Goal: Complete application form: Complete application form

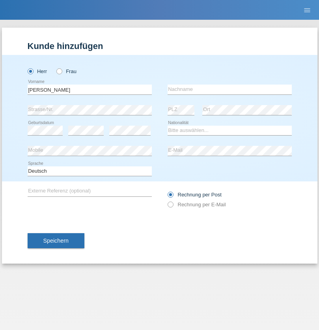
type input "[PERSON_NAME]"
click at [230, 89] on input "text" at bounding box center [230, 89] width 124 height 10
type input "[PERSON_NAME]"
select select "PT"
select select "C"
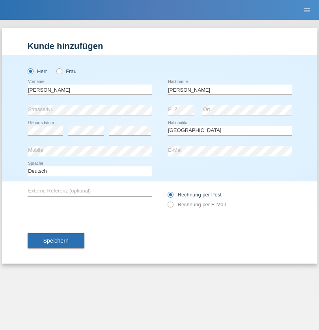
select select "15"
select select "01"
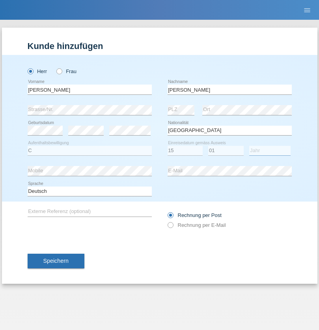
select select "1997"
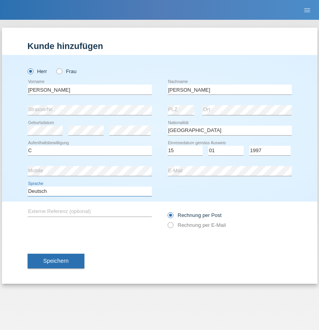
select select "en"
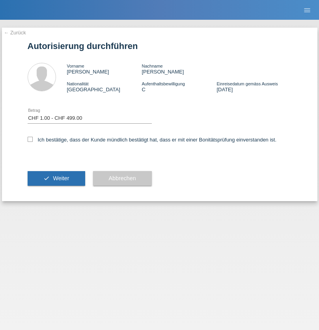
select select "1"
checkbox input "true"
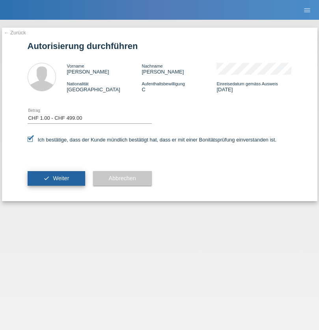
click at [56, 178] on span "Weiter" at bounding box center [61, 178] width 16 height 6
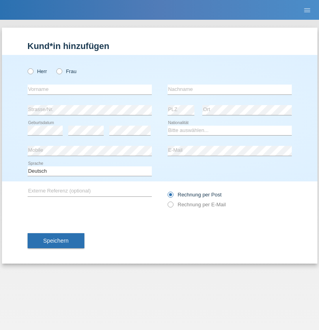
radio input "true"
click at [90, 89] on input "text" at bounding box center [90, 89] width 124 height 10
type input "Jusuf"
click at [230, 89] on input "text" at bounding box center [230, 89] width 124 height 10
type input "Emruli"
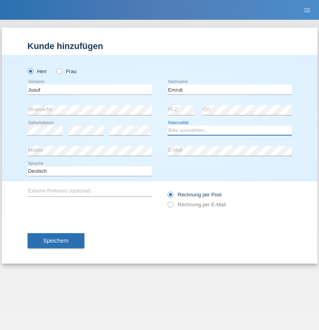
select select "MK"
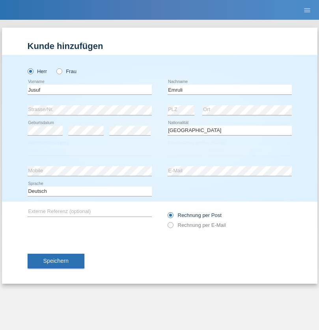
select select "C"
select select "17"
select select "11"
select select "2021"
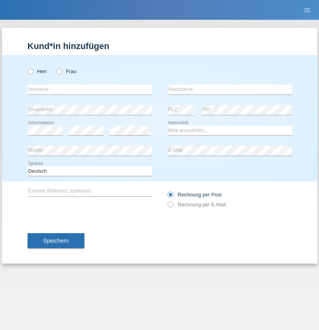
radio input "true"
click at [90, 89] on input "text" at bounding box center [90, 89] width 124 height 10
type input "[PERSON_NAME]"
click at [230, 89] on input "text" at bounding box center [230, 89] width 124 height 10
type input "spreyermann"
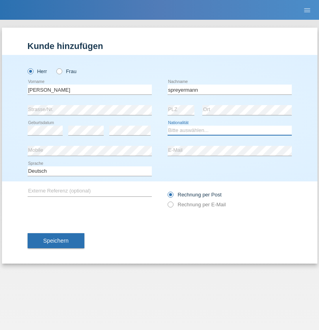
select select "CH"
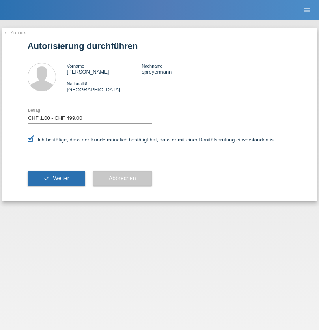
select select "1"
click at [56, 178] on span "Weiter" at bounding box center [61, 178] width 16 height 6
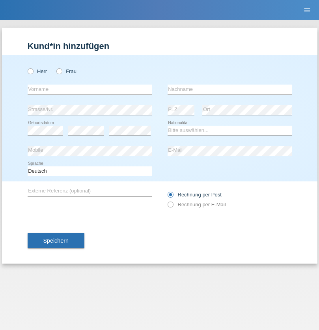
radio input "true"
click at [90, 89] on input "text" at bounding box center [90, 89] width 124 height 10
type input "Farkash"
click at [230, 89] on input "text" at bounding box center [230, 89] width 124 height 10
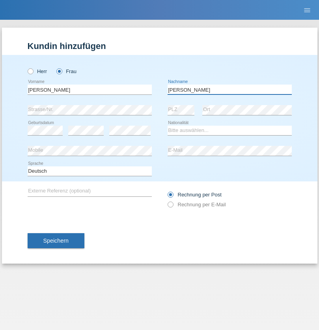
type input "Yolana"
select select "UA"
select select "C"
select select "09"
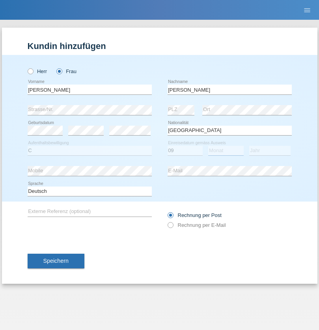
select select "12"
select select "2021"
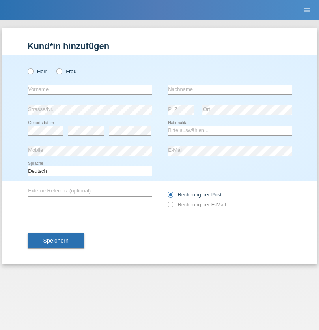
radio input "true"
click at [90, 89] on input "text" at bounding box center [90, 89] width 124 height 10
type input "K"
click at [230, 89] on input "text" at bounding box center [230, 89] width 124 height 10
type input "Keel"
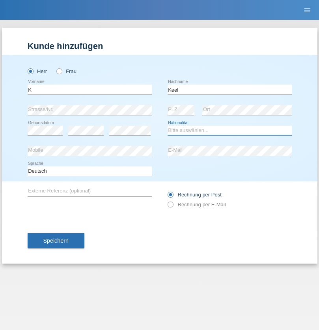
select select "CH"
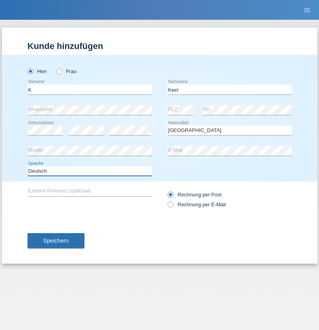
select select "en"
